Goal: Task Accomplishment & Management: Use online tool/utility

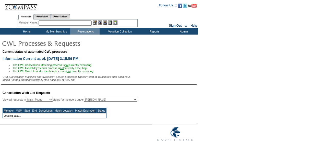
select select "50"
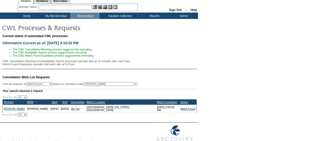
scroll to position [22, 0]
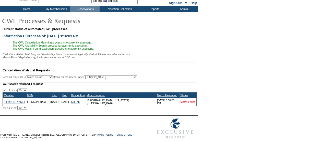
click at [183, 102] on link "Match Found" at bounding box center [188, 101] width 15 height 3
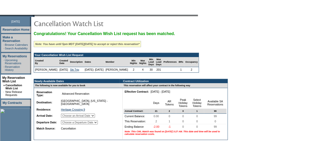
scroll to position [51, 0]
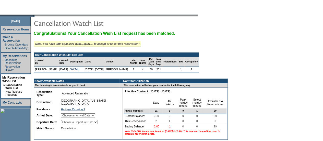
click at [95, 117] on select "Choose an Arrival Date [DATE] [DATE]" at bounding box center [78, 115] width 34 height 4
select select "[DATE]"
click at [67, 117] on select "Choose an Arrival Date [DATE] [DATE]" at bounding box center [78, 115] width 34 height 4
click at [101, 125] on td "Choose a Departure Date [DATE] [DATE]" at bounding box center [89, 122] width 58 height 6
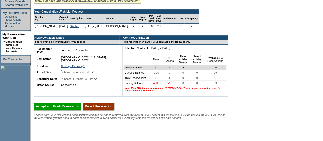
scroll to position [94, 0]
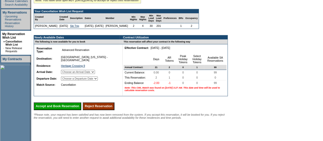
click at [98, 81] on select "Choose a Departure Date [DATE] [DATE]" at bounding box center [79, 78] width 37 height 4
select select "[DATE]"
click at [67, 81] on select "Choose a Departure Date [DATE] [DATE]" at bounding box center [79, 78] width 37 height 4
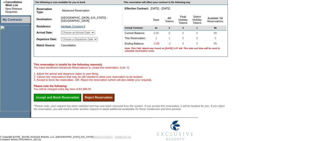
scroll to position [134, 0]
click at [104, 101] on input "Reject Reservation" at bounding box center [99, 97] width 32 height 8
